Goal: Information Seeking & Learning: Learn about a topic

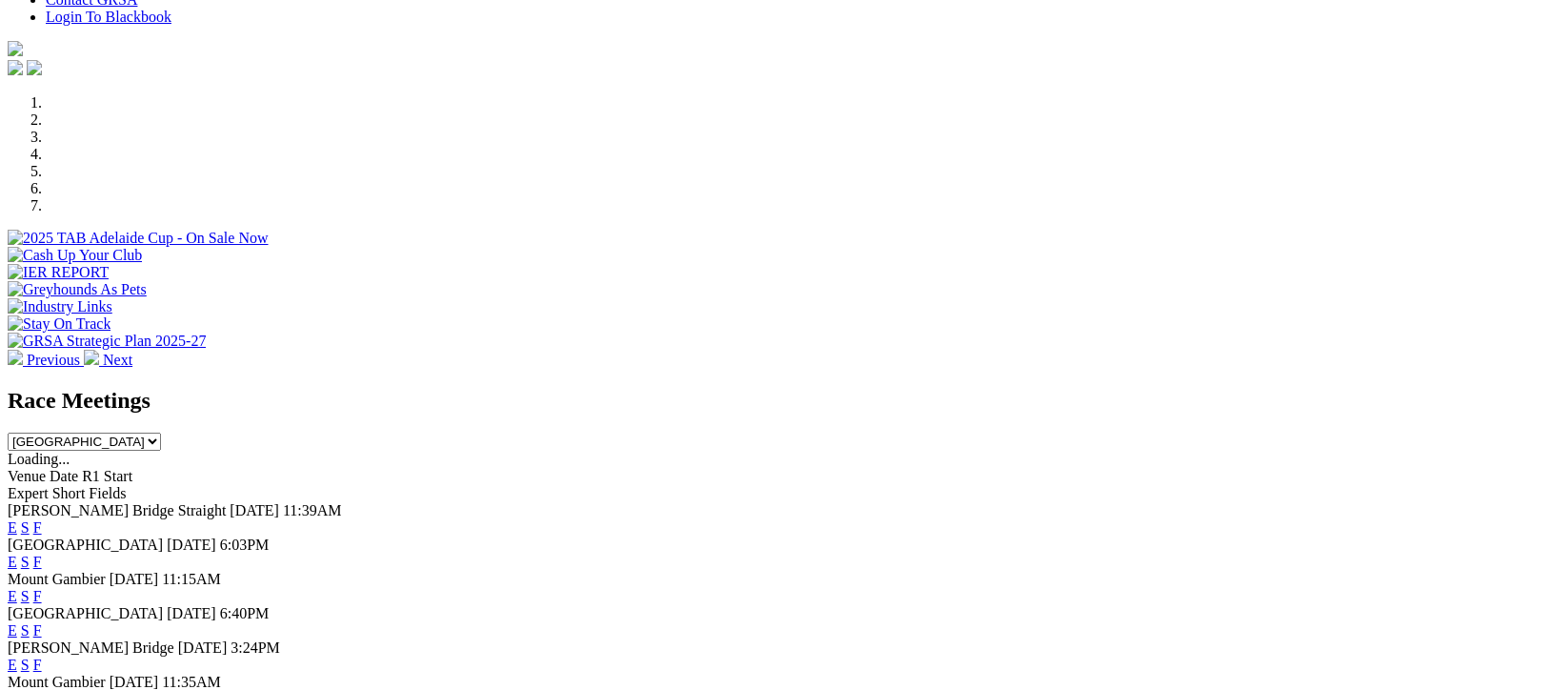
scroll to position [634, 0]
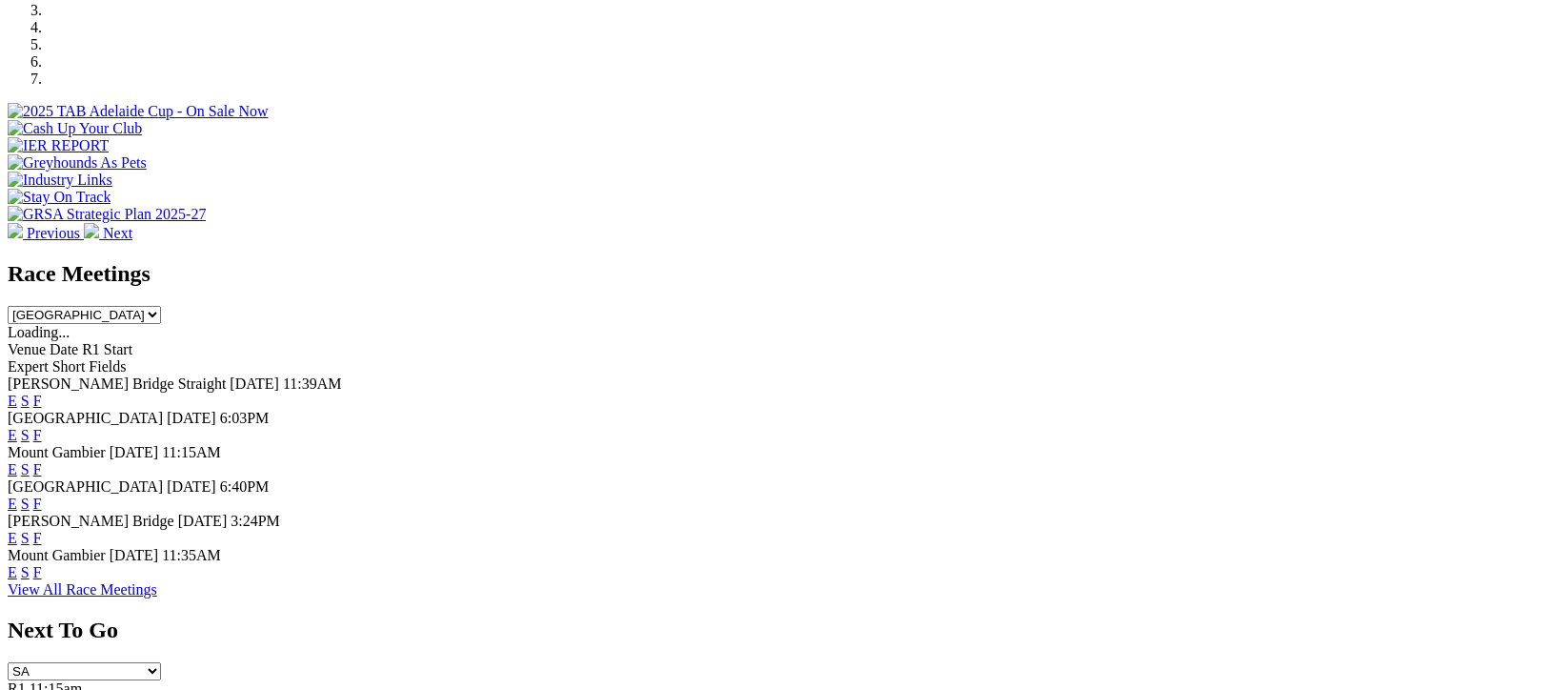
click at [42, 495] on link "F" at bounding box center [37, 503] width 9 height 17
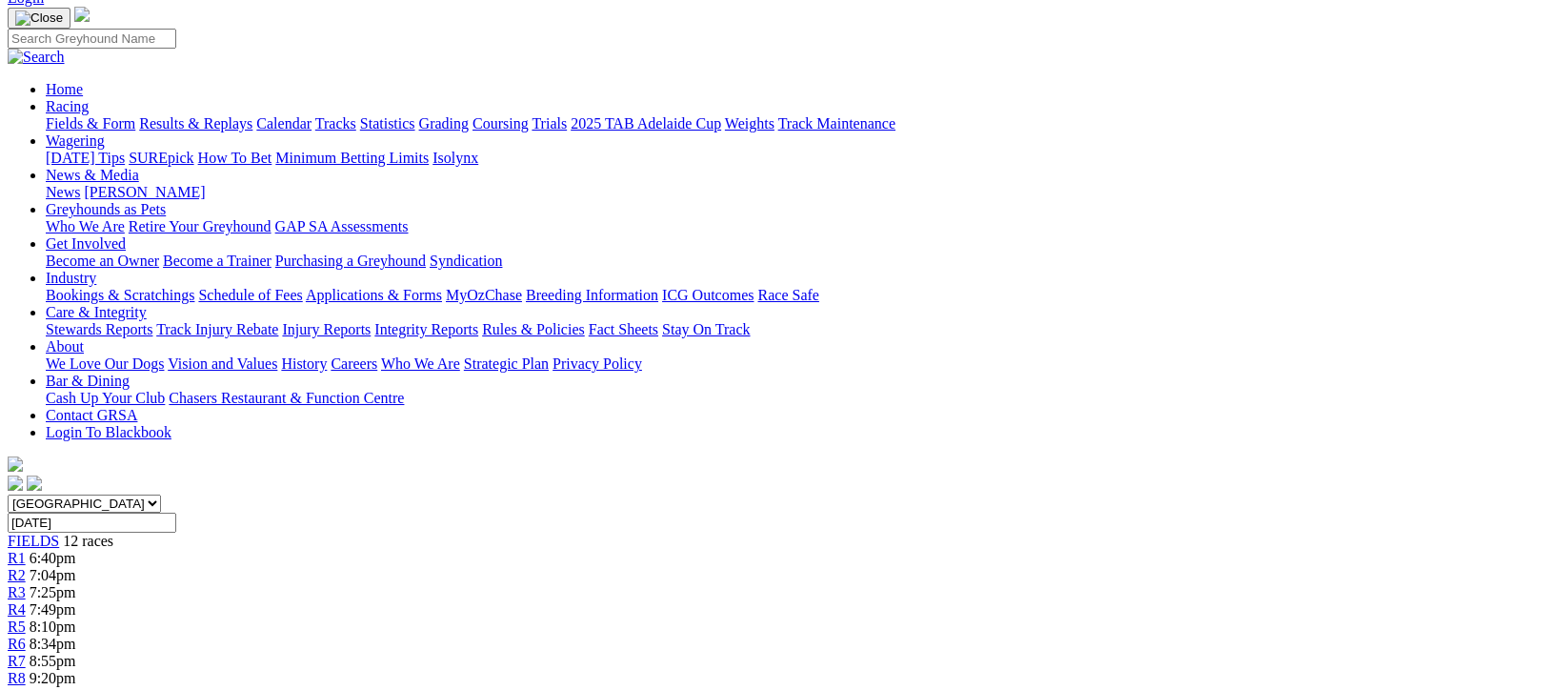
scroll to position [255, 0]
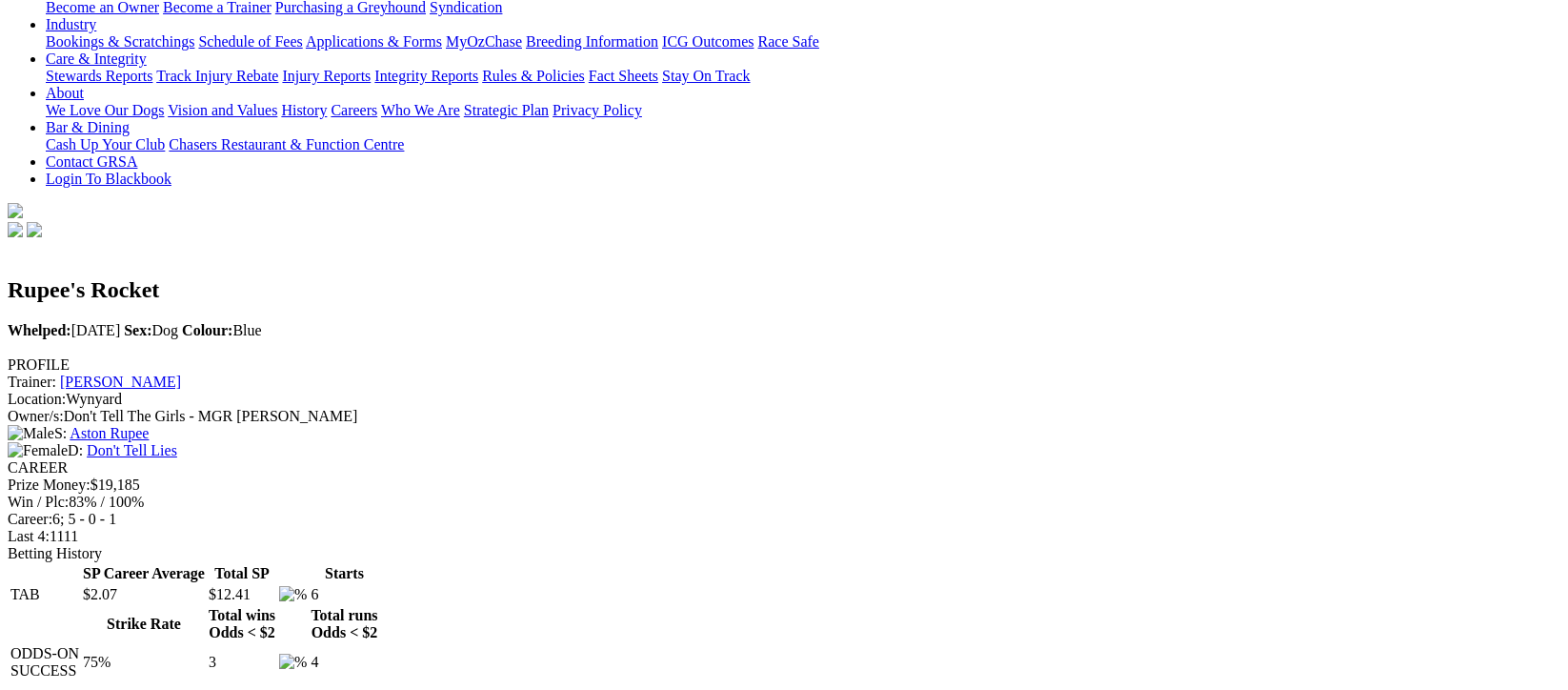
scroll to position [508, 0]
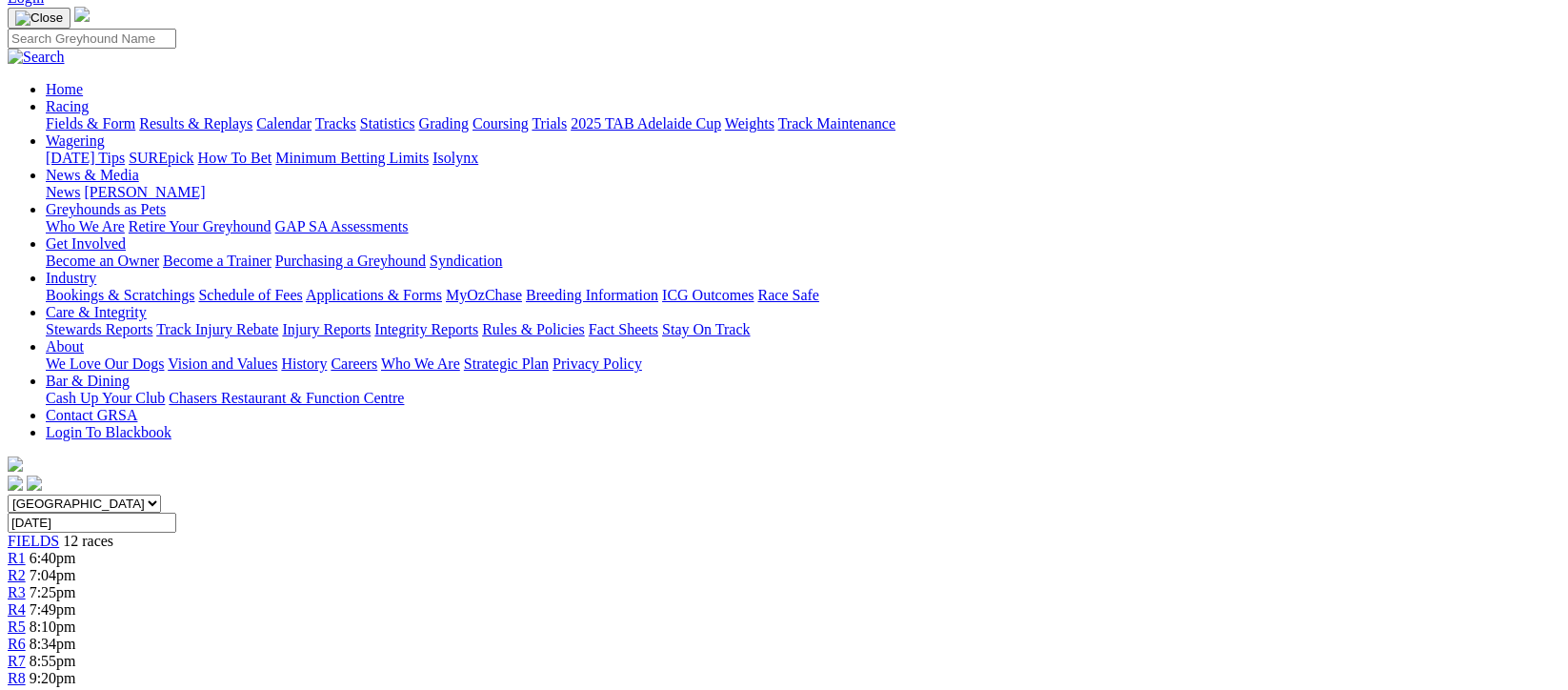
scroll to position [255, 0]
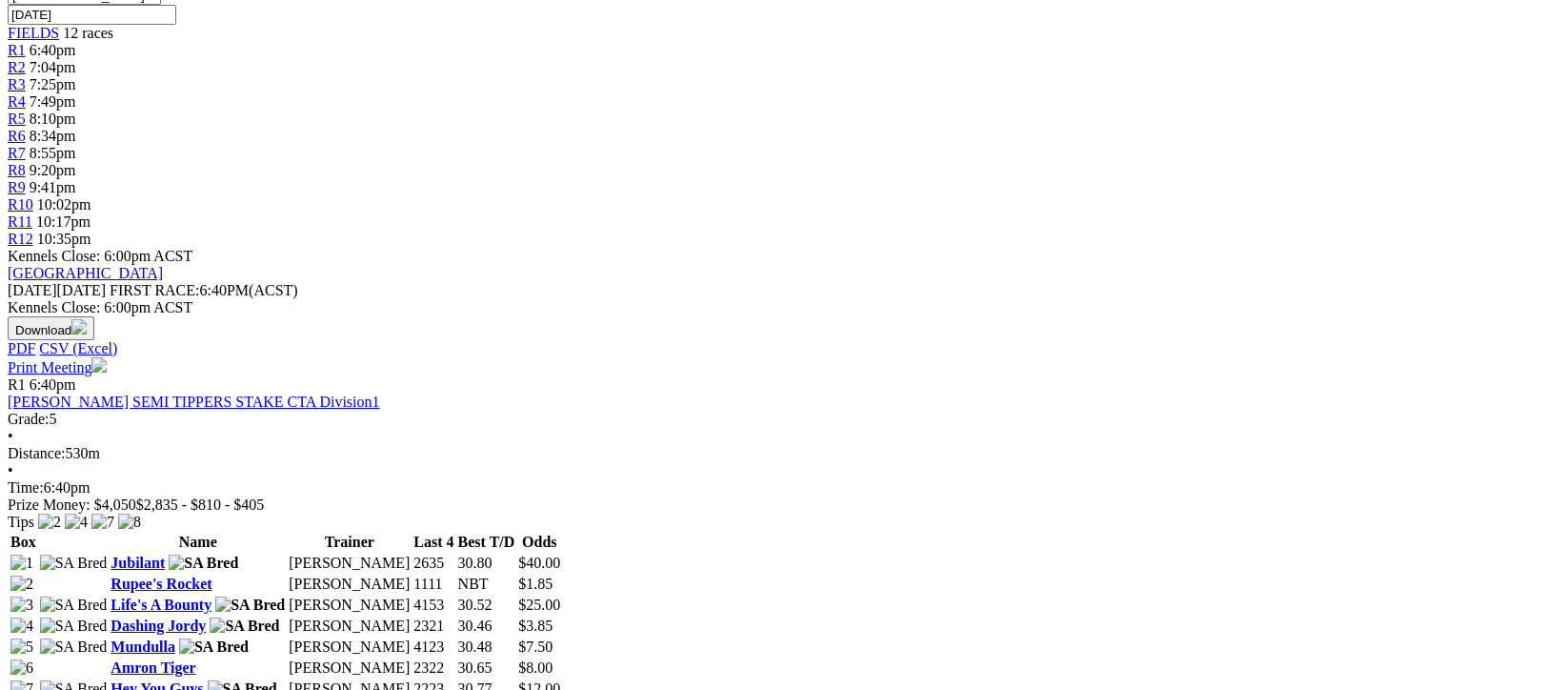
scroll to position [763, 0]
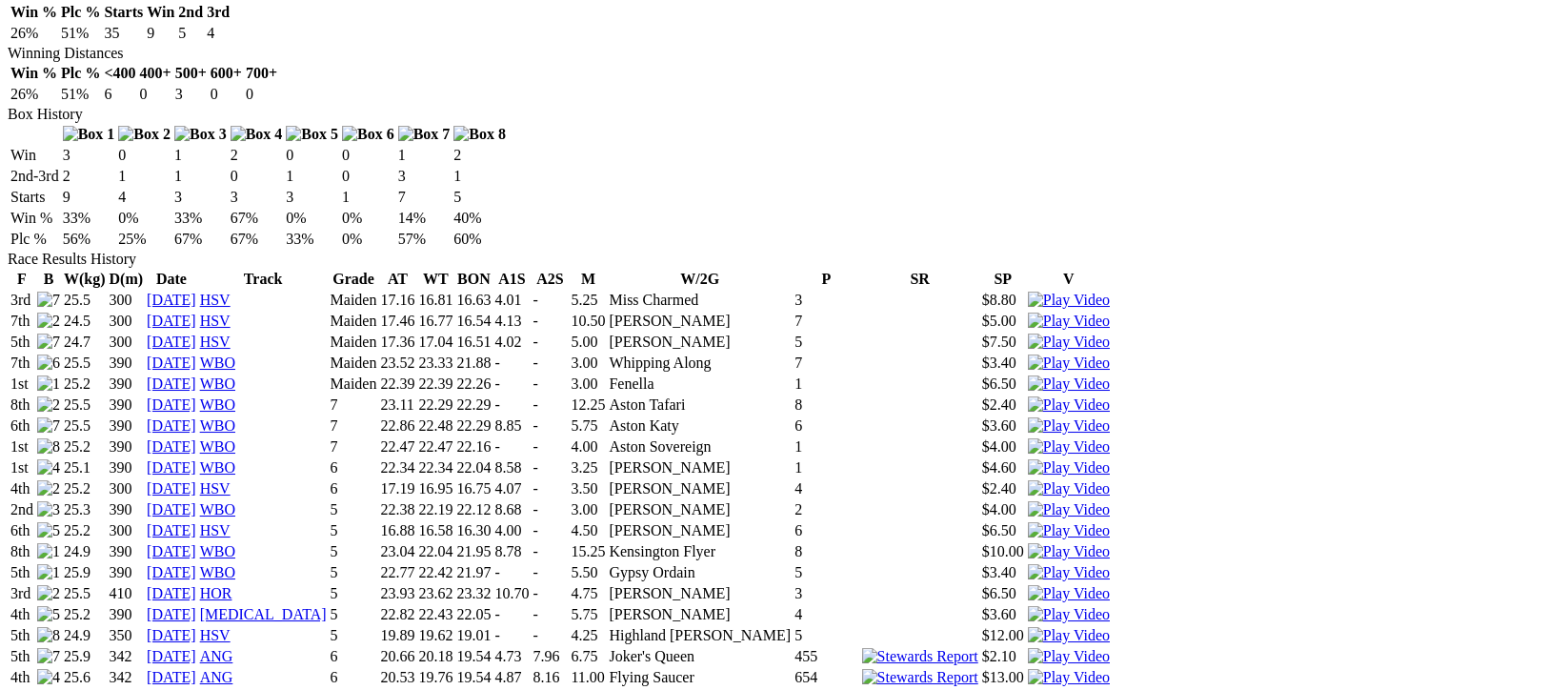
scroll to position [1270, 0]
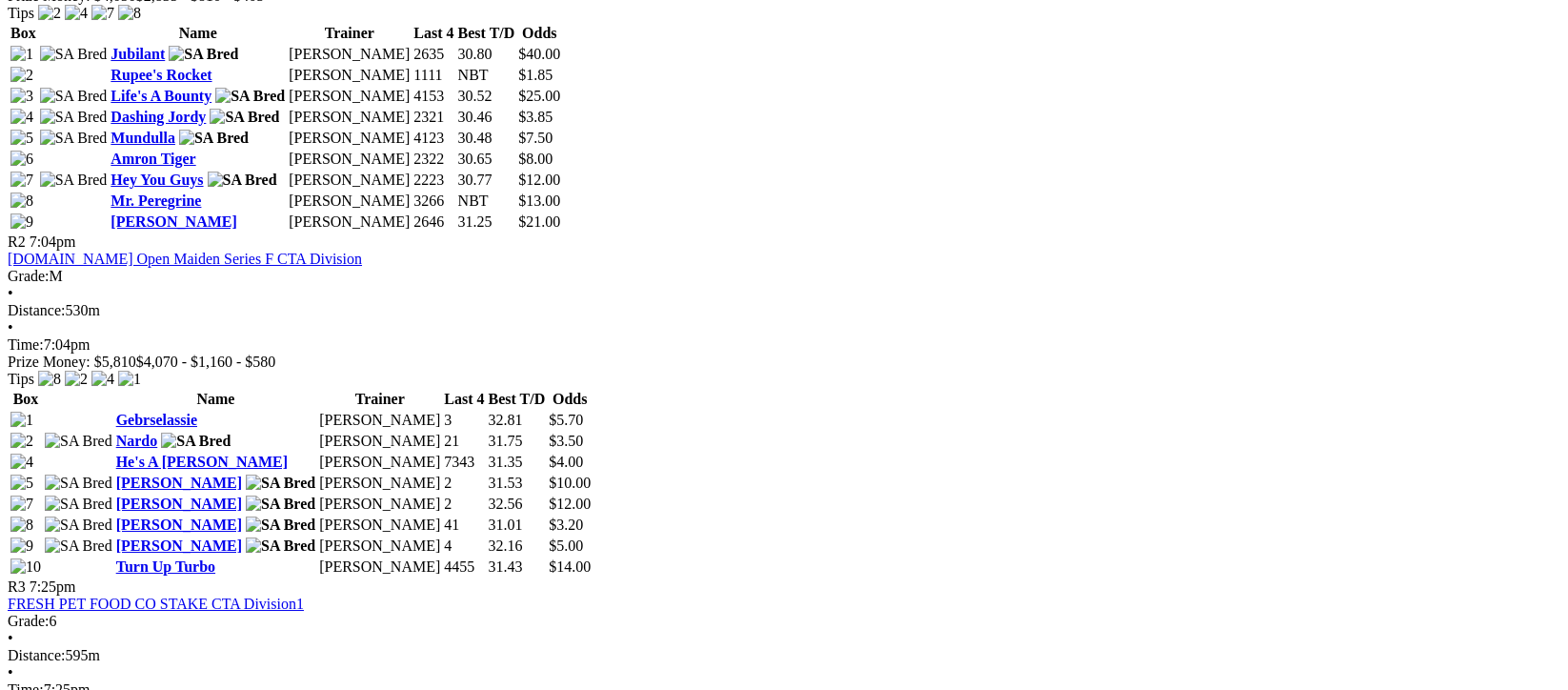
scroll to position [1270, 0]
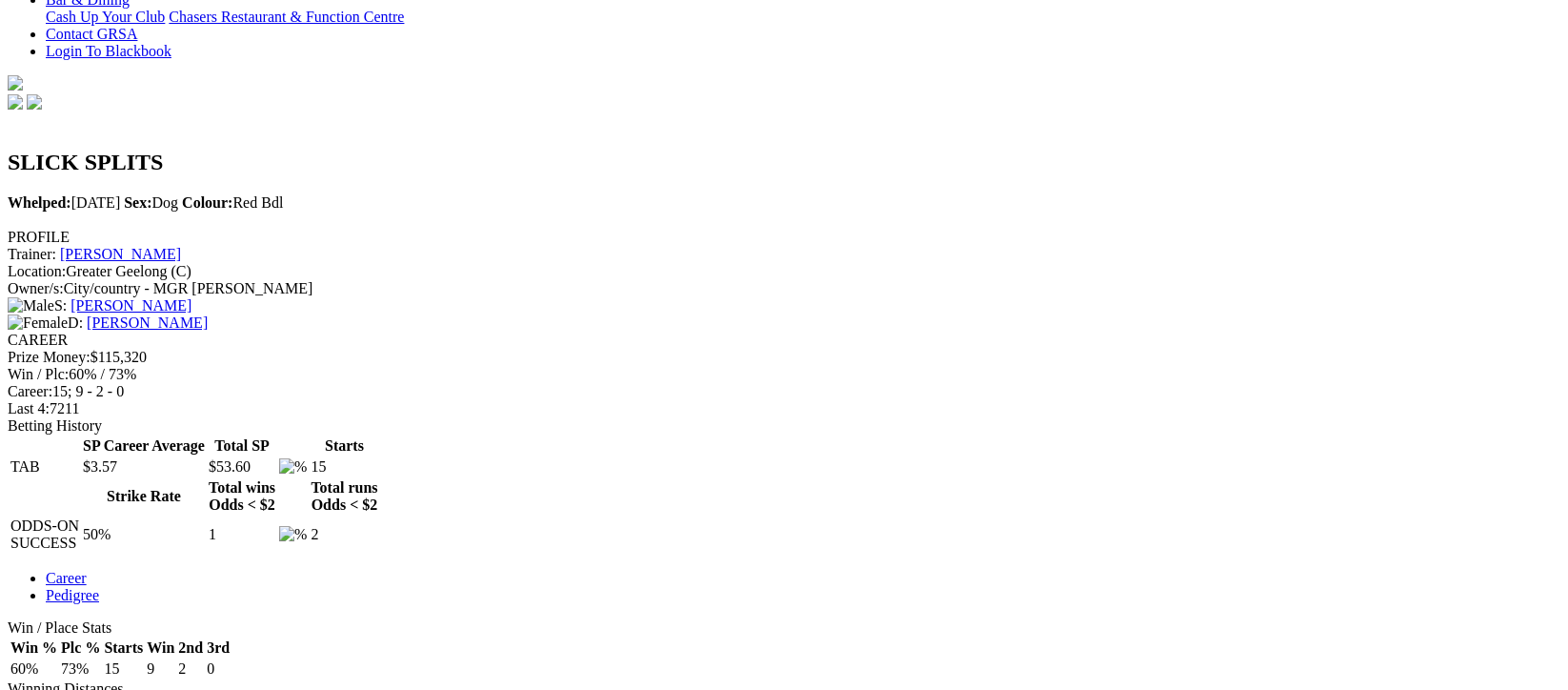
scroll to position [634, 0]
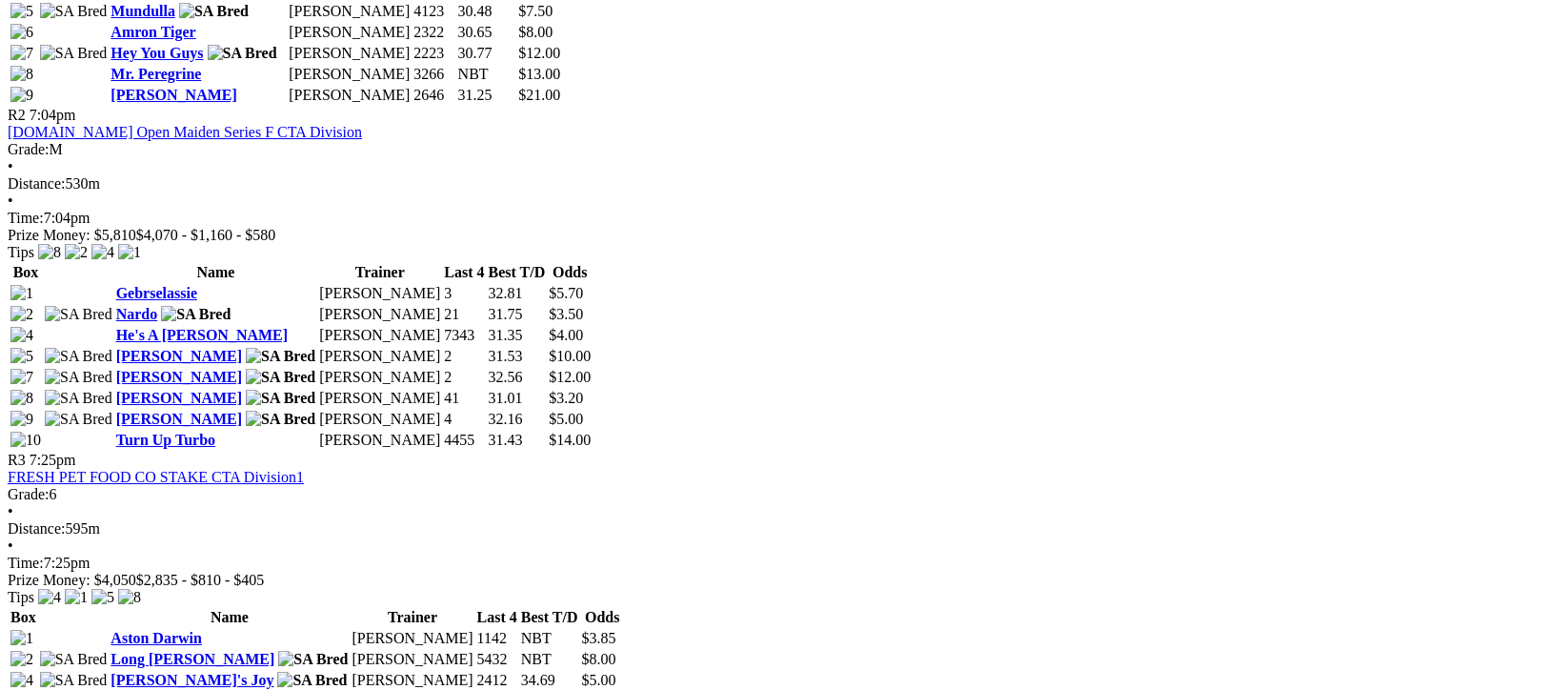
scroll to position [1397, 0]
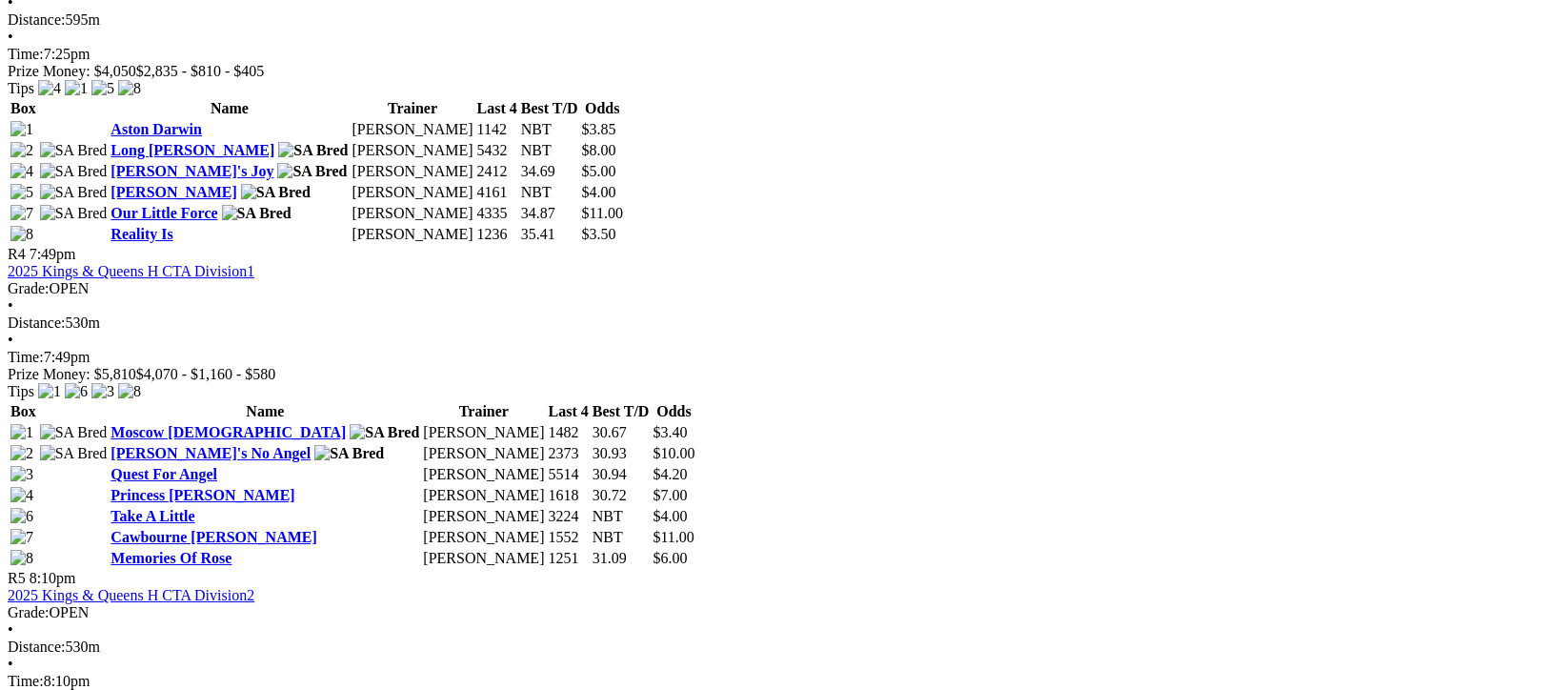
scroll to position [1904, 0]
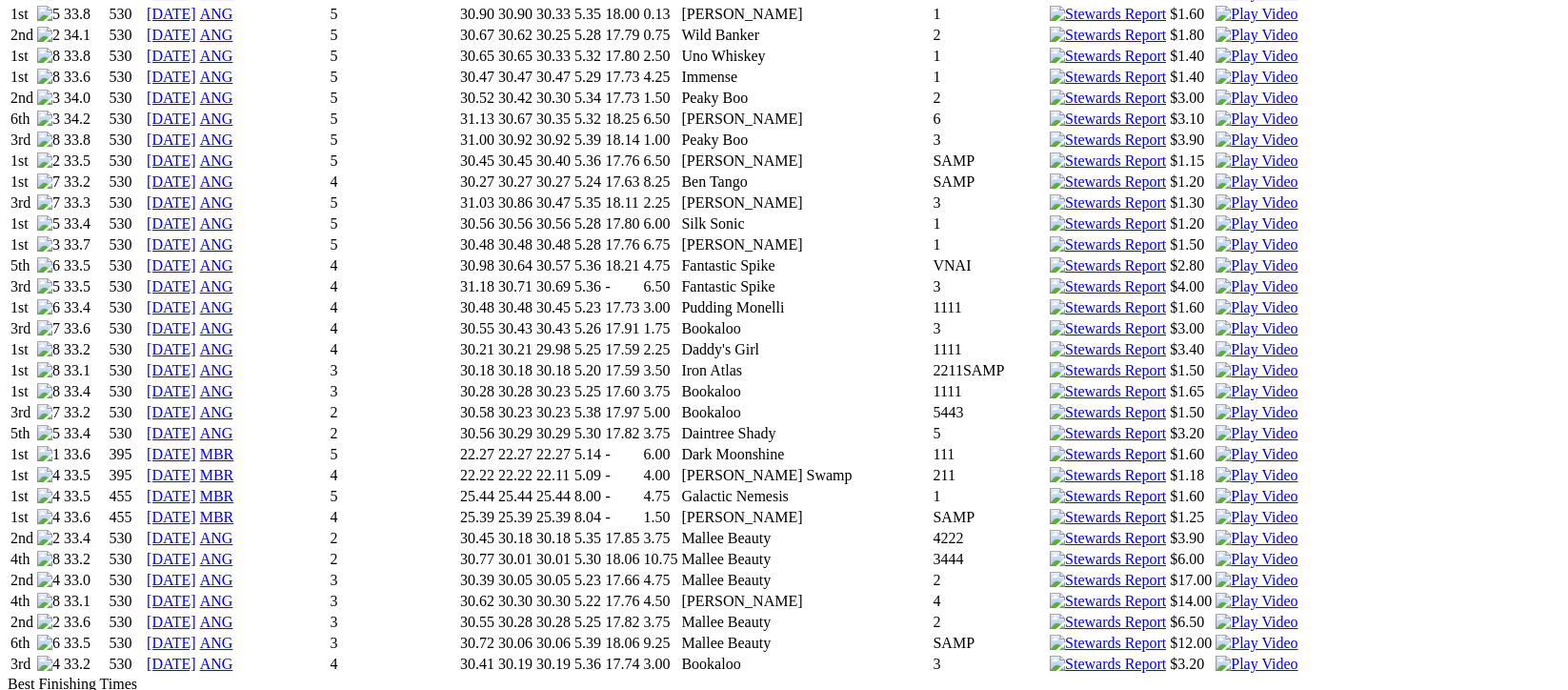
scroll to position [3047, 0]
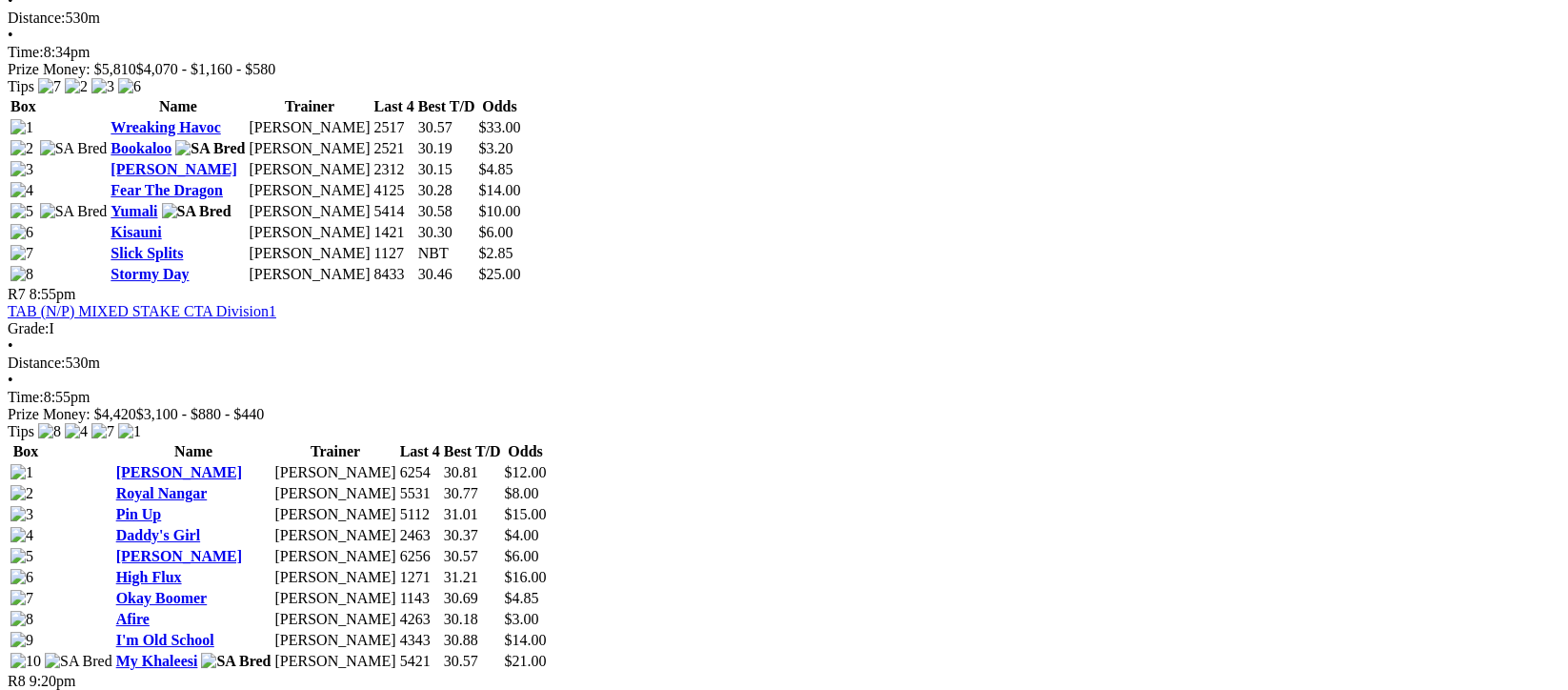
scroll to position [2539, 0]
